Goal: Task Accomplishment & Management: Use online tool/utility

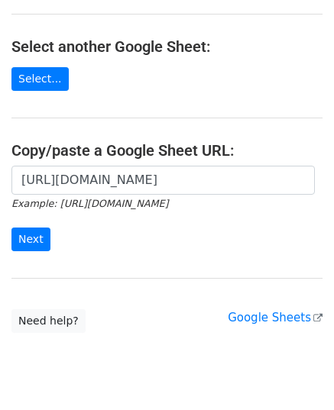
scroll to position [0, 343]
type input "https://docs.google.com/spreadsheets/d/1CQXG25GysERg7NyASNCIgdMJOCsz1nqLfJsW0rX…"
click at [13, 240] on input "Next" at bounding box center [30, 240] width 39 height 24
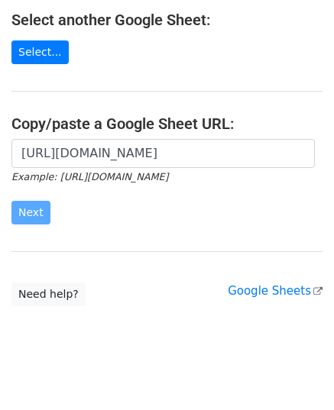
scroll to position [194, 0]
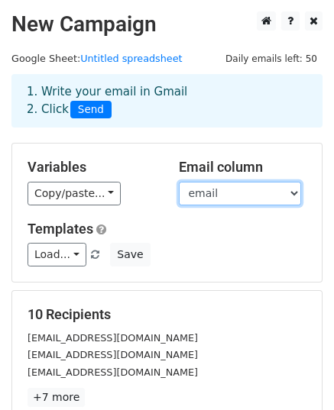
click at [202, 187] on select "email website" at bounding box center [240, 194] width 122 height 24
click at [179, 182] on select "email website" at bounding box center [240, 194] width 122 height 24
drag, startPoint x: 200, startPoint y: 184, endPoint x: 203, endPoint y: 192, distance: 8.2
click at [201, 187] on select "email website" at bounding box center [240, 194] width 122 height 24
click at [179, 182] on select "email website" at bounding box center [240, 194] width 122 height 24
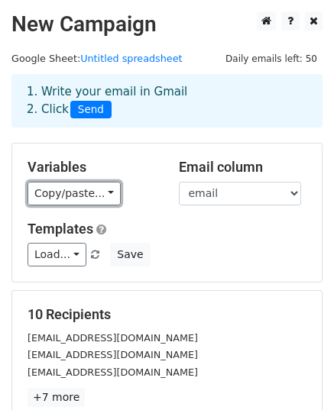
click at [57, 192] on link "Copy/paste..." at bounding box center [74, 194] width 93 height 24
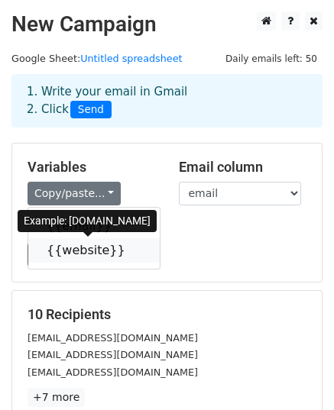
click at [89, 249] on link "{{website}}" at bounding box center [93, 250] width 131 height 24
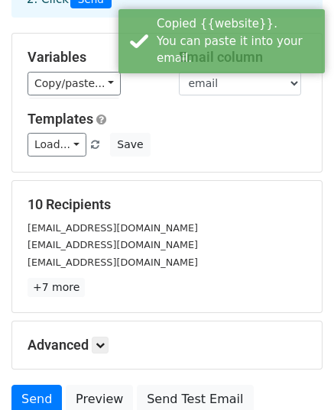
scroll to position [229, 0]
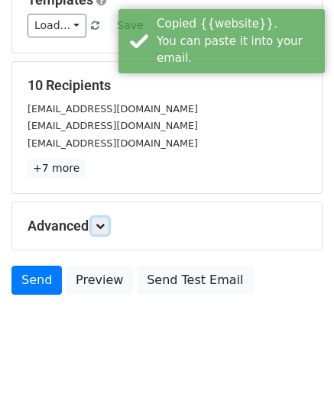
click at [102, 231] on link at bounding box center [100, 226] width 17 height 17
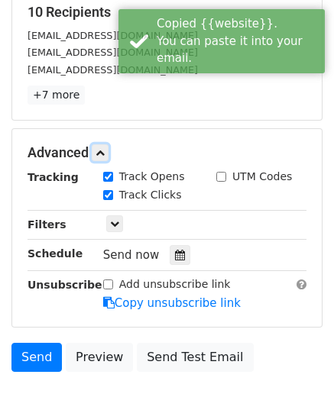
scroll to position [390, 0]
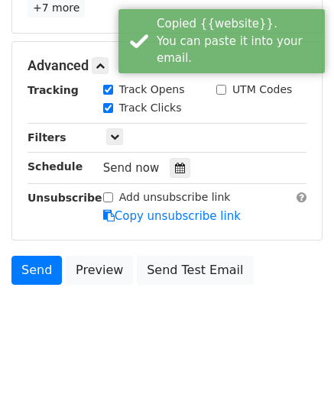
click at [175, 166] on icon at bounding box center [180, 168] width 10 height 11
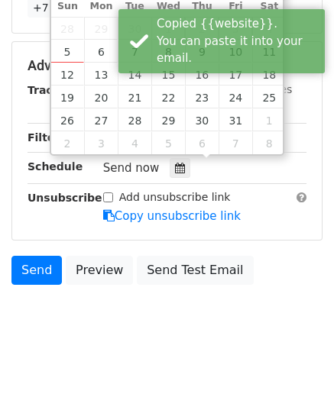
click at [135, 50] on div "Copied {{website}}. You can paste it into your email." at bounding box center [221, 41] width 206 height 64
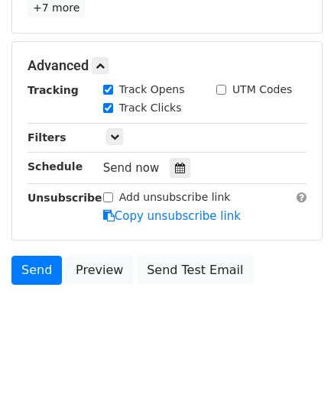
click at [170, 167] on div at bounding box center [180, 168] width 21 height 20
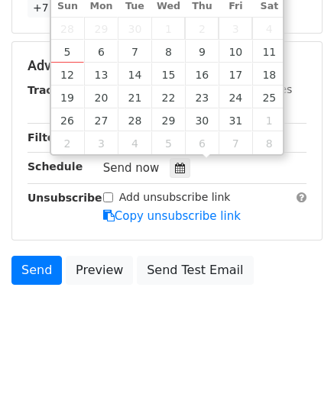
type input "2025-10-07 12:00"
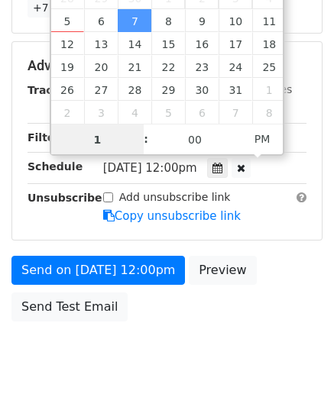
type input "10"
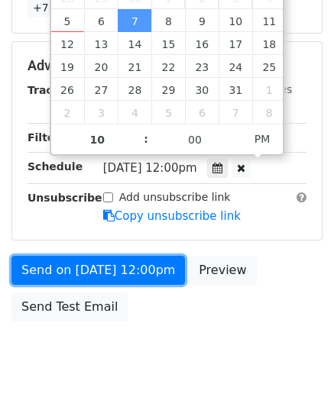
type input "2025-10-07 22:00"
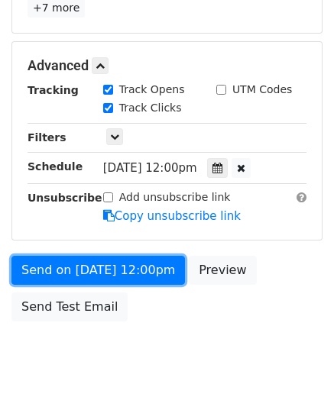
click at [86, 268] on link "Send on Oct 7 at 12:00pm" at bounding box center [97, 270] width 173 height 29
click at [86, 268] on link "Send on Oct 7 at 10:00pm" at bounding box center [97, 270] width 173 height 29
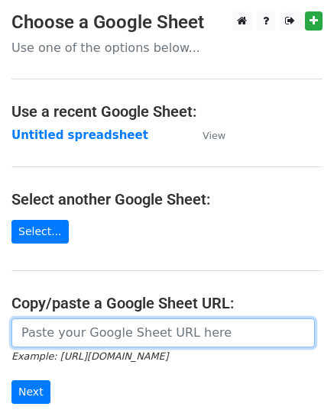
click at [94, 327] on input "url" at bounding box center [162, 333] width 303 height 29
paste input "[URL][DOMAIN_NAME]"
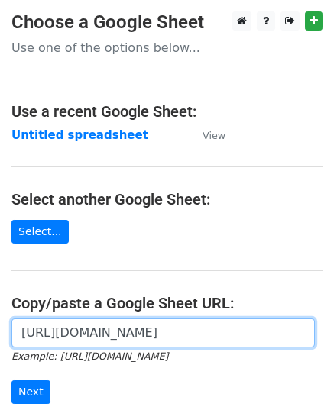
scroll to position [0, 327]
type input "https://docs.google.com/spreadsheets/d/1ptHO2S6FvtfEQ8kv6SAjqtVuHaicPGbB4V5drOn…"
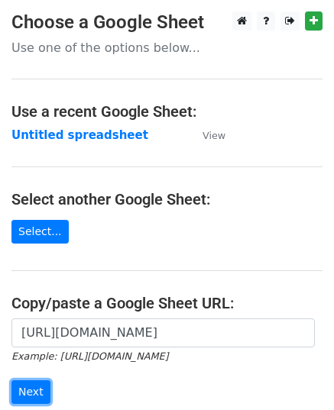
click at [24, 389] on input "Next" at bounding box center [30, 392] width 39 height 24
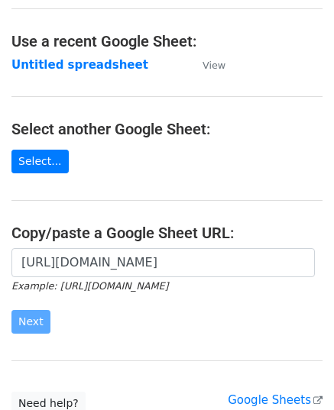
scroll to position [194, 0]
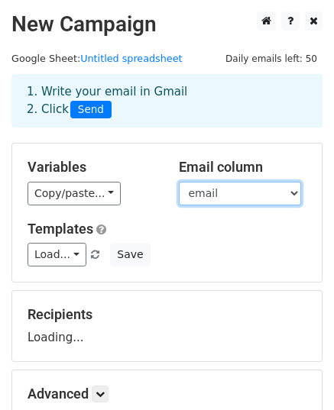
click at [273, 192] on select "email website" at bounding box center [240, 194] width 122 height 24
click at [179, 182] on select "email website" at bounding box center [240, 194] width 122 height 24
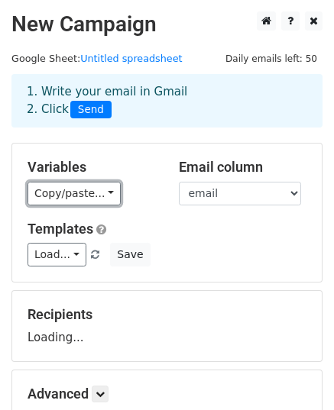
click at [63, 189] on link "Copy/paste..." at bounding box center [74, 194] width 93 height 24
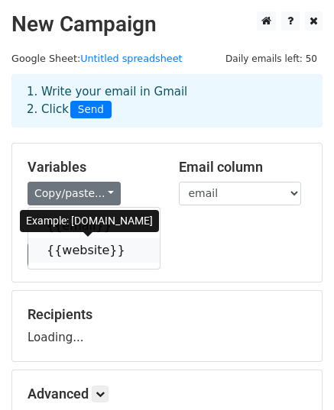
click at [84, 246] on link "{{website}}" at bounding box center [93, 250] width 131 height 24
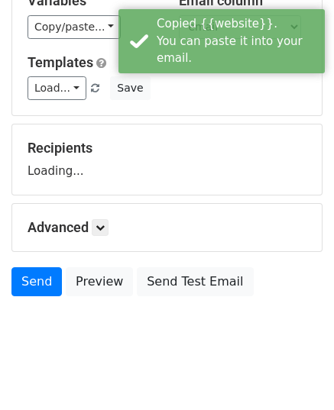
scroll to position [180, 0]
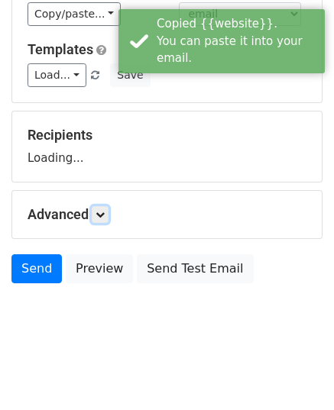
click at [101, 216] on form "Variables Copy/paste... {{email}} {{website}} Email column email website Templa…" at bounding box center [166, 127] width 311 height 328
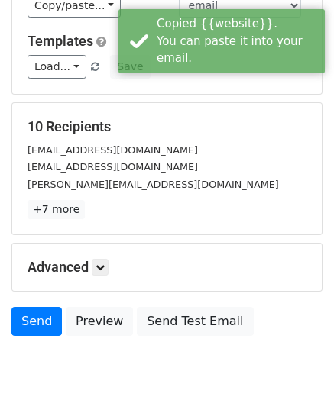
scroll to position [241, 0]
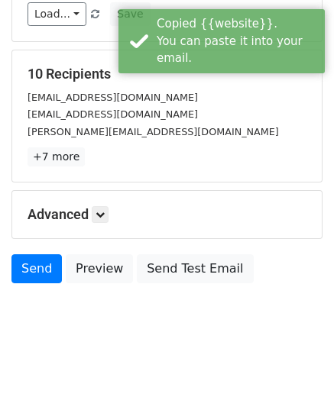
click at [93, 215] on h5 "Advanced" at bounding box center [167, 214] width 279 height 17
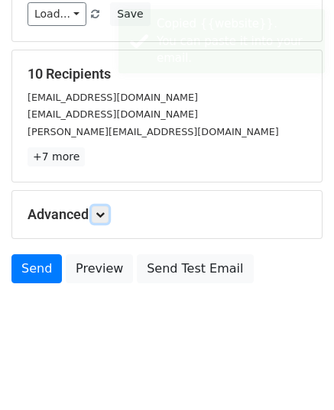
click at [103, 213] on icon at bounding box center [99, 214] width 9 height 9
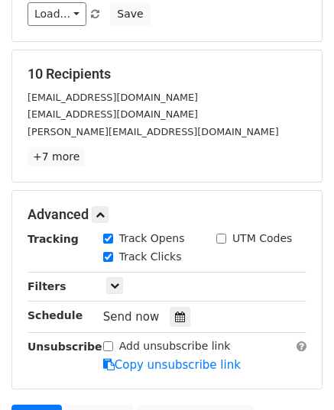
click at [175, 312] on icon at bounding box center [180, 317] width 10 height 11
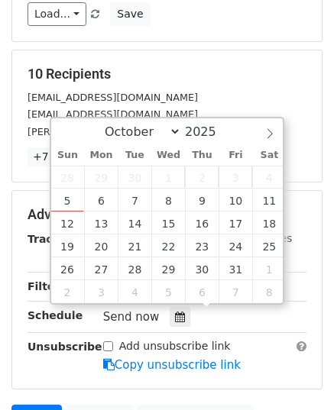
type input "2025-10-08 12:00"
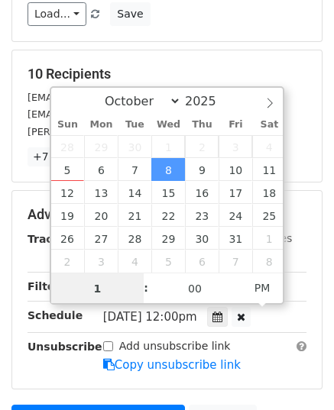
type input "11"
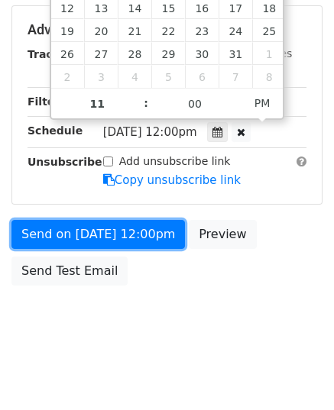
type input "2025-10-08 23:00"
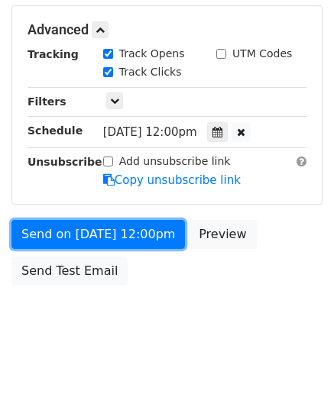
click at [112, 240] on link "Send on Oct 8 at 12:00pm" at bounding box center [97, 234] width 173 height 29
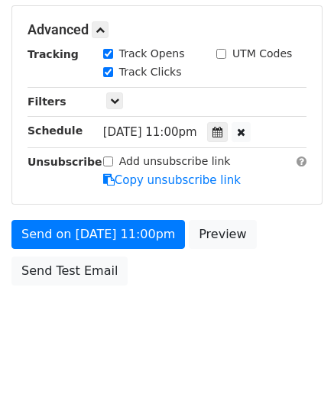
scroll to position [365, 0]
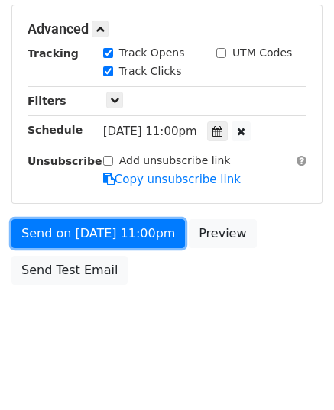
click at [109, 236] on link "Send on Oct 8 at 11:00pm" at bounding box center [97, 233] width 173 height 29
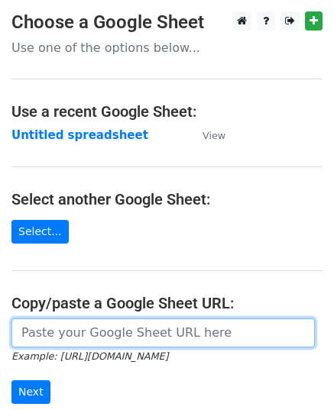
paste input "[URL][DOMAIN_NAME]"
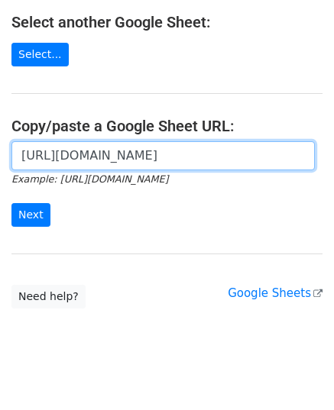
scroll to position [194, 0]
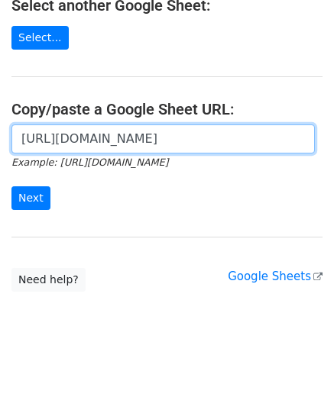
type input "[URL][DOMAIN_NAME]"
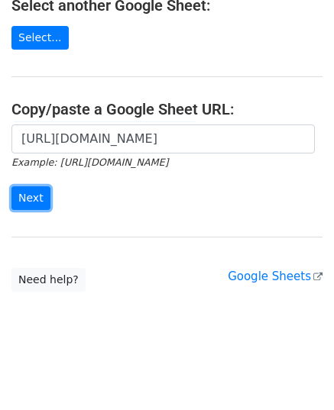
scroll to position [0, 0]
click at [24, 192] on input "Next" at bounding box center [30, 198] width 39 height 24
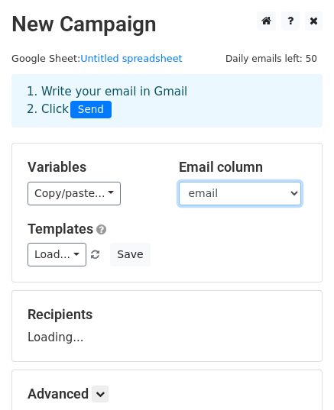
click at [202, 193] on select "email website" at bounding box center [240, 194] width 122 height 24
click at [179, 182] on select "email website" at bounding box center [240, 194] width 122 height 24
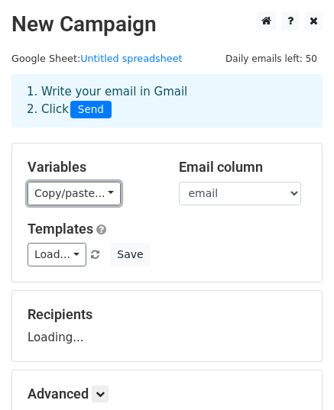
click at [63, 188] on link "Copy/paste..." at bounding box center [74, 194] width 93 height 24
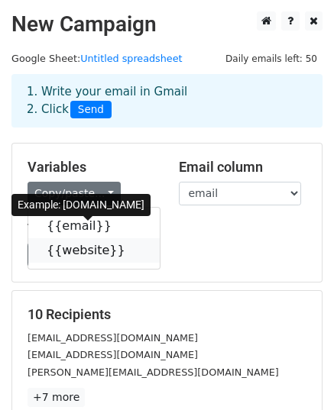
click at [76, 242] on link "{{website}}" at bounding box center [93, 250] width 131 height 24
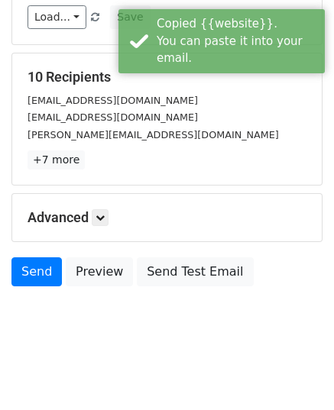
scroll to position [241, 0]
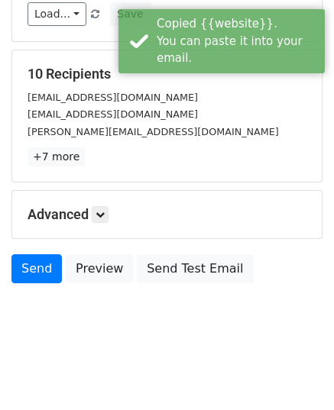
click at [100, 202] on div "Advanced Tracking Track Opens UTM Codes Track Clicks Filters Only include sprea…" at bounding box center [166, 214] width 309 height 47
click at [101, 215] on icon at bounding box center [99, 214] width 9 height 9
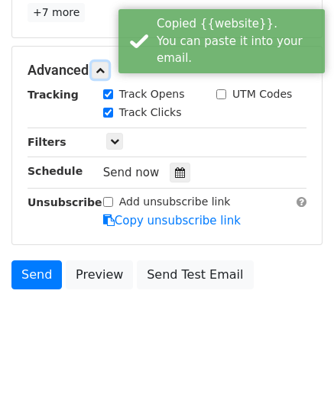
scroll to position [390, 0]
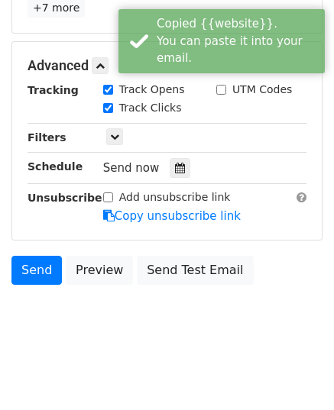
click at [175, 170] on icon at bounding box center [180, 168] width 10 height 11
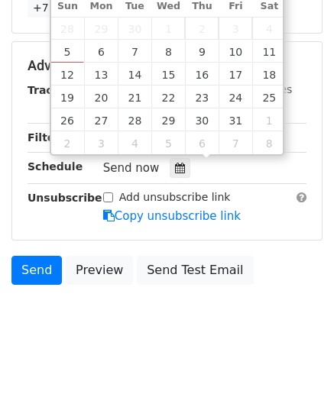
type input "2025-10-09 12:00"
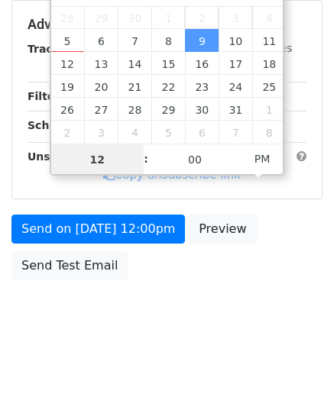
scroll to position [365, 0]
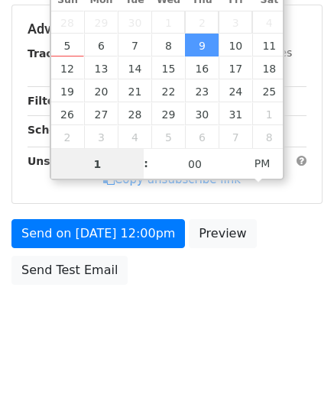
type input "11"
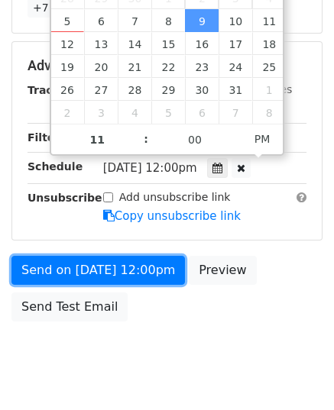
type input "2025-10-09 23:00"
click at [89, 261] on link "Send on Oct 9 at 12:00pm" at bounding box center [97, 270] width 173 height 29
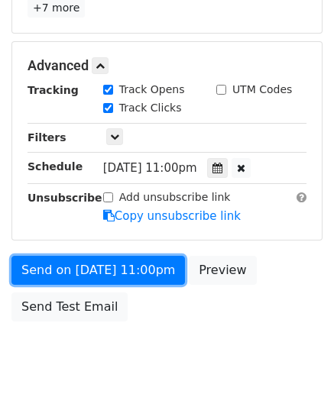
click at [89, 261] on link "Send on Oct 9 at 11:00pm" at bounding box center [97, 270] width 173 height 29
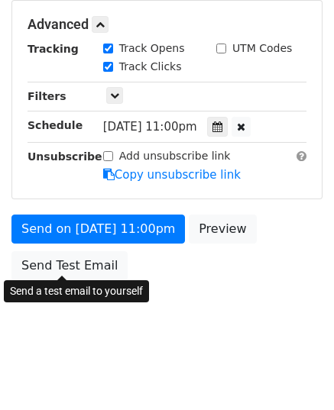
scroll to position [365, 0]
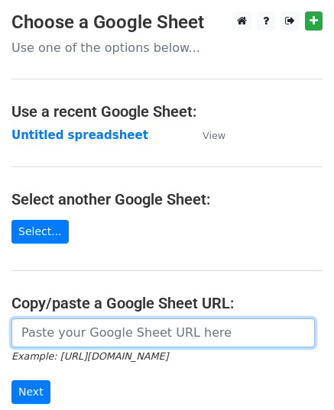
click at [72, 336] on input "url" at bounding box center [162, 333] width 303 height 29
click at [73, 328] on input "url" at bounding box center [162, 333] width 303 height 29
paste input "[URL][DOMAIN_NAME]"
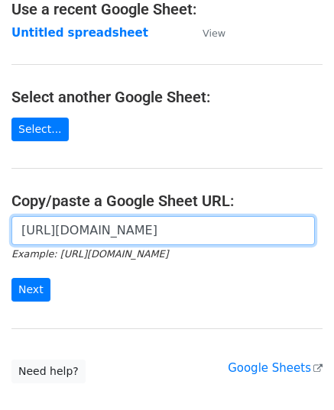
scroll to position [194, 0]
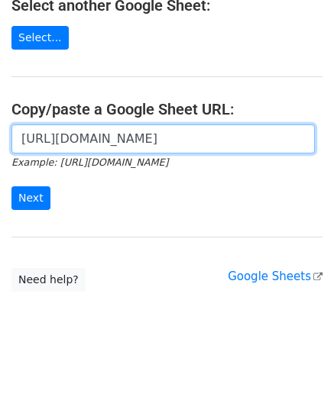
type input "[URL][DOMAIN_NAME]"
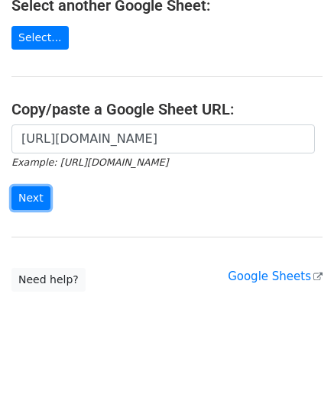
click at [21, 189] on input "Next" at bounding box center [30, 198] width 39 height 24
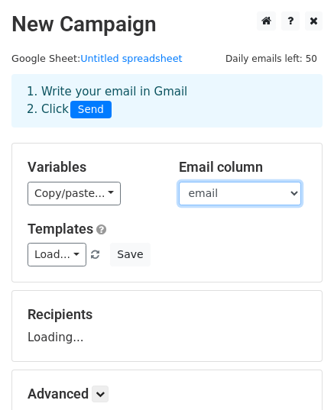
click at [263, 199] on select "email website" at bounding box center [240, 194] width 122 height 24
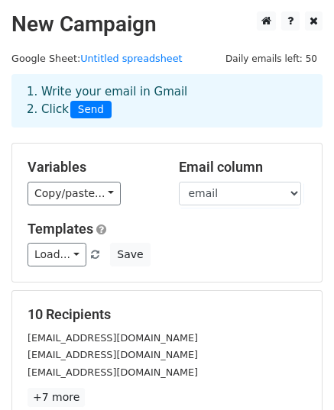
click at [248, 219] on div "Variables Copy/paste... {{email}} {{website}} Email column email website Templa…" at bounding box center [166, 213] width 309 height 138
click at [63, 190] on link "Copy/paste..." at bounding box center [74, 194] width 93 height 24
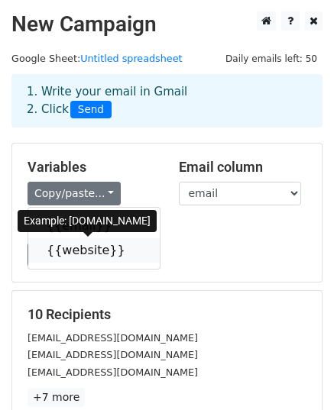
click at [96, 256] on link "{{website}}" at bounding box center [93, 250] width 131 height 24
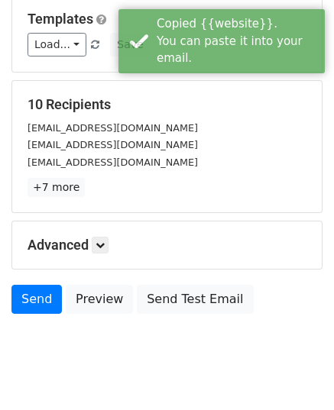
scroll to position [241, 0]
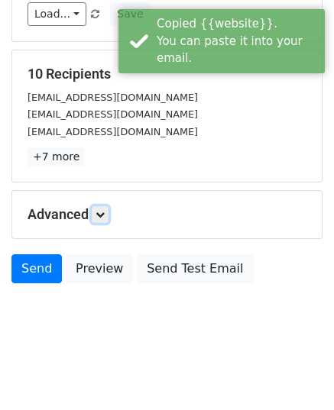
click at [96, 216] on link at bounding box center [100, 214] width 17 height 17
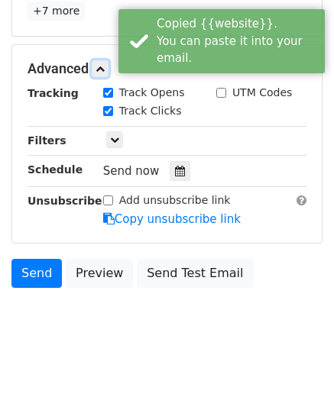
scroll to position [390, 0]
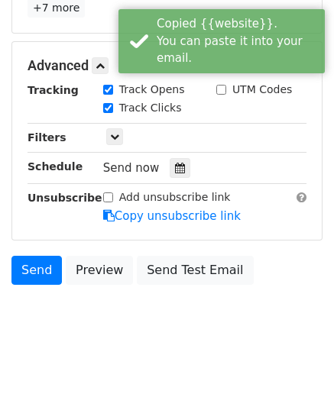
click at [178, 169] on div at bounding box center [180, 168] width 21 height 20
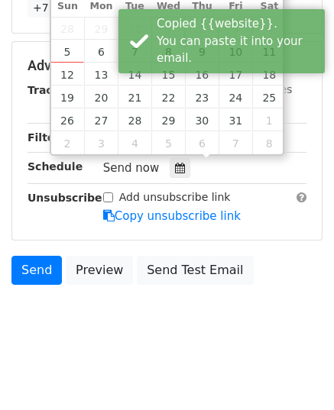
type input "2025-10-10 12:00"
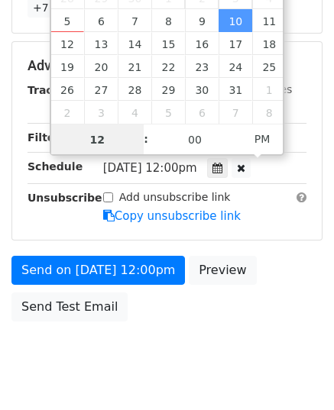
scroll to position [365, 0]
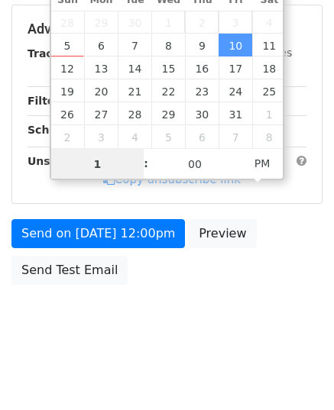
type input "11"
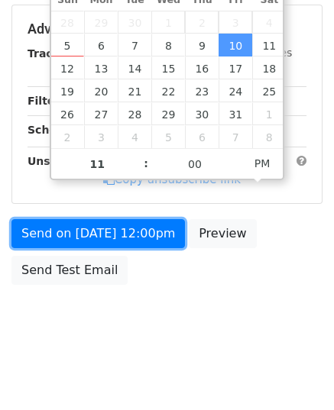
type input "2025-10-10 23:00"
click at [96, 237] on link "Send on Oct 10 at 12:00pm" at bounding box center [97, 233] width 173 height 29
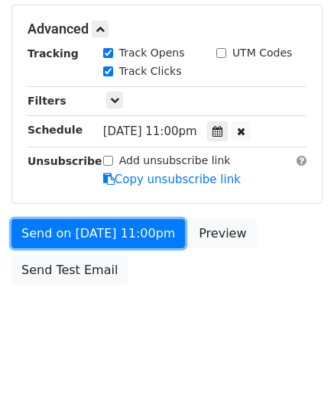
click at [88, 231] on link "Send on Oct 10 at 11:00pm" at bounding box center [97, 233] width 173 height 29
